Goal: Task Accomplishment & Management: Use online tool/utility

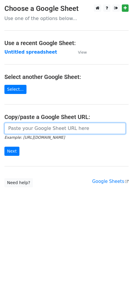
drag, startPoint x: 38, startPoint y: 131, endPoint x: 34, endPoint y: 131, distance: 3.8
click at [38, 131] on input "url" at bounding box center [64, 128] width 121 height 11
paste input "https://docs.google.com/spreadsheets/d/163XB-8Yny3Yqdfv7PGJV9Sx20gbpqEH2WEnUA6G…"
type input "https://docs.google.com/spreadsheets/d/163XB-8Yny3Yqdfv7PGJV9Sx20gbpqEH2WEnUA6G…"
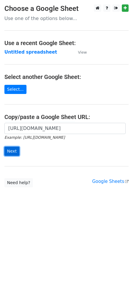
scroll to position [0, 0]
click at [9, 154] on input "Next" at bounding box center [11, 151] width 15 height 9
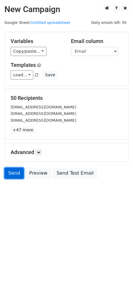
click at [10, 177] on link "Send" at bounding box center [13, 173] width 19 height 11
